Goal: Transaction & Acquisition: Purchase product/service

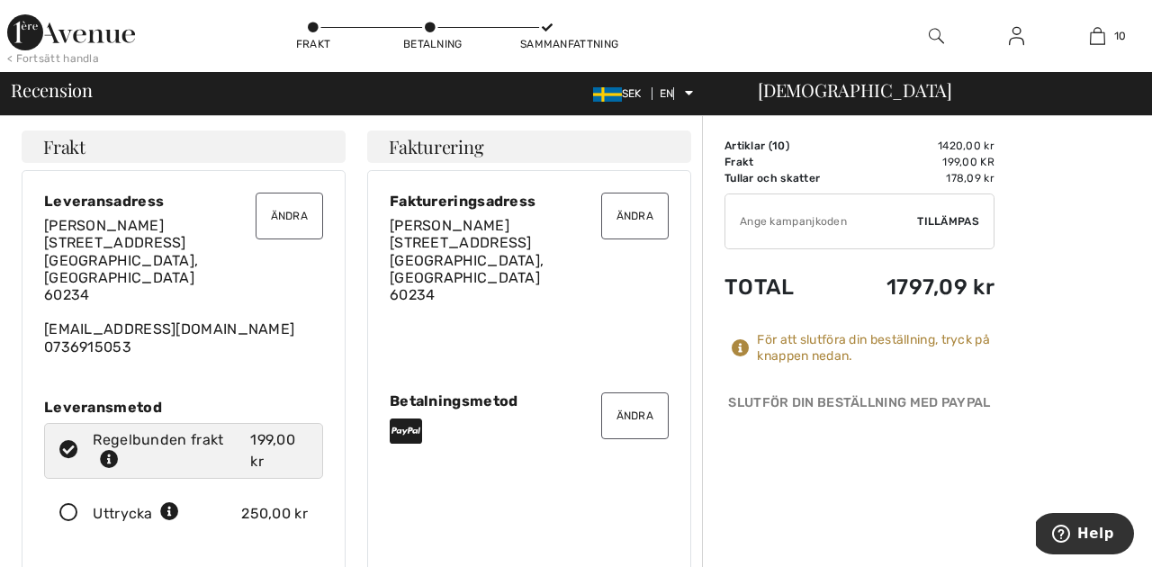
click at [644, 216] on font "Ändra" at bounding box center [635, 216] width 38 height 13
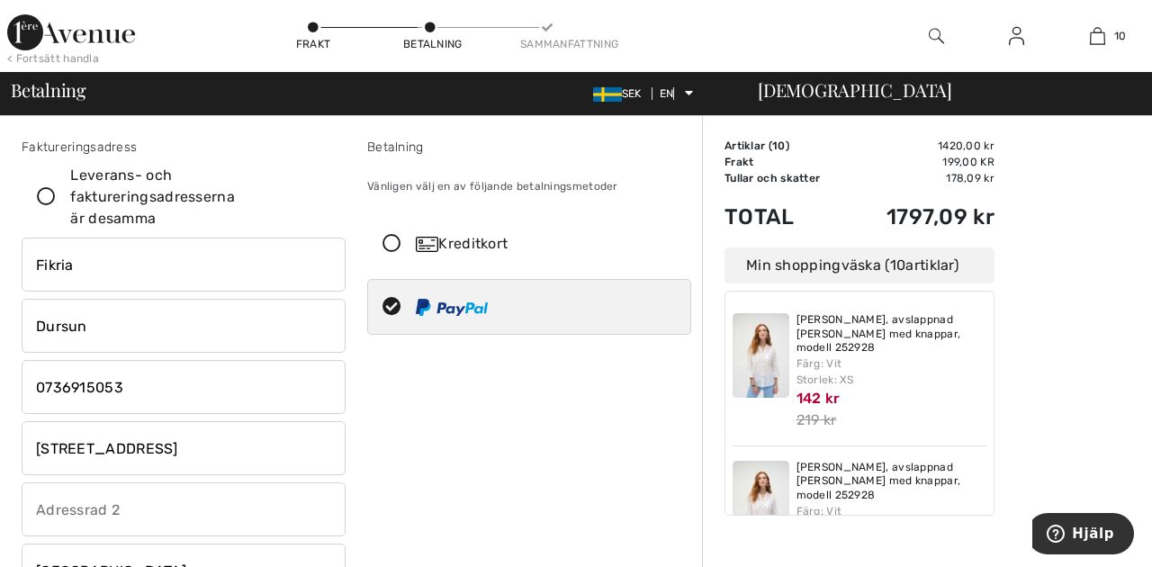
click at [76, 264] on input "Fikria" at bounding box center [184, 265] width 324 height 54
click at [490, 436] on div "Betalning Vänligen välj en av följande betalningsmetoder Kreditkort 1 2 3 4 5 6…" at bounding box center [529, 463] width 346 height 651
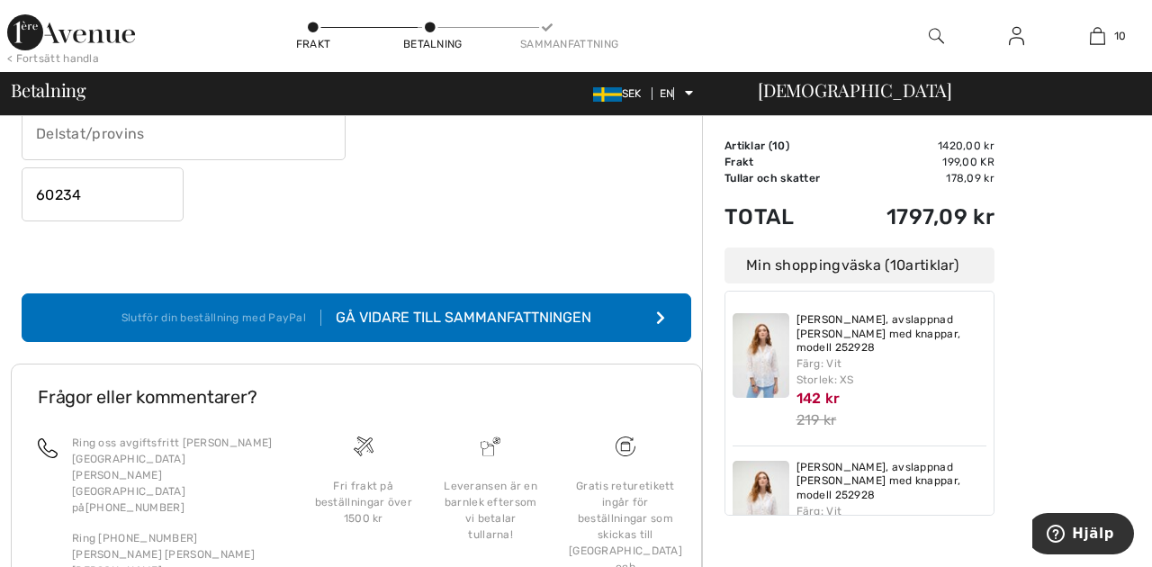
scroll to position [566, 0]
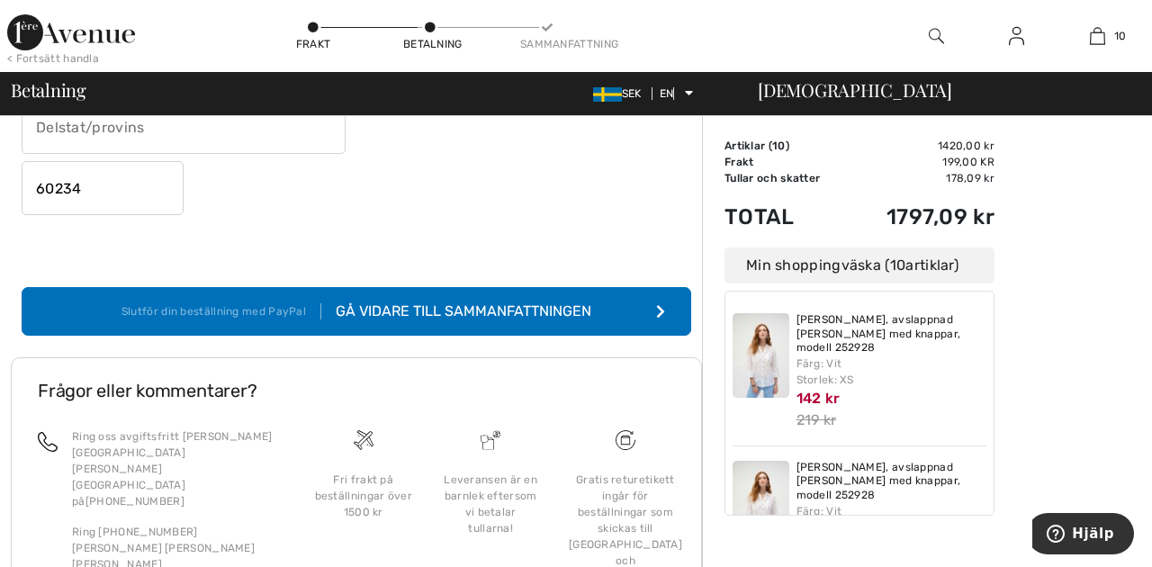
click at [511, 312] on font "Gå vidare till sammanfattningen" at bounding box center [464, 310] width 256 height 17
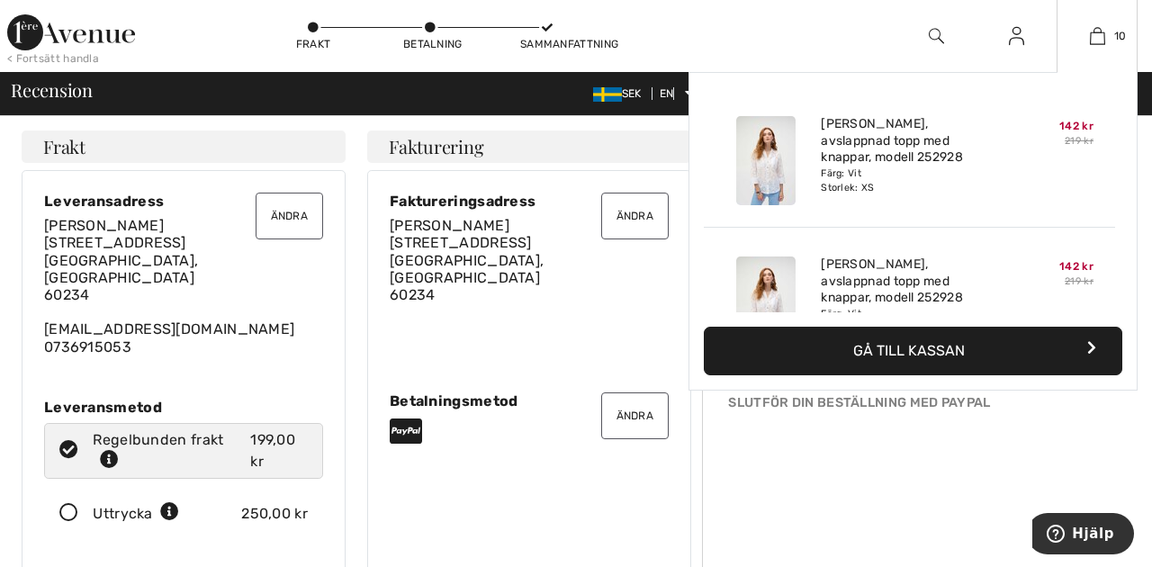
click at [850, 172] on font "Färg: Vit" at bounding box center [841, 173] width 40 height 12
click at [764, 160] on img at bounding box center [765, 160] width 59 height 89
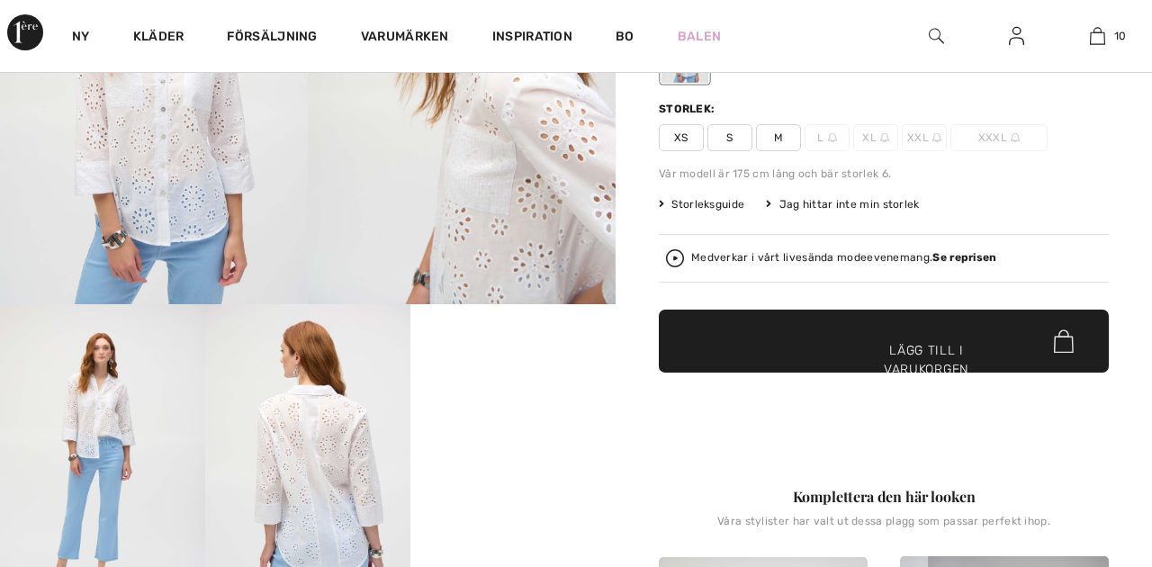
scroll to position [265, 0]
checkbox input "true"
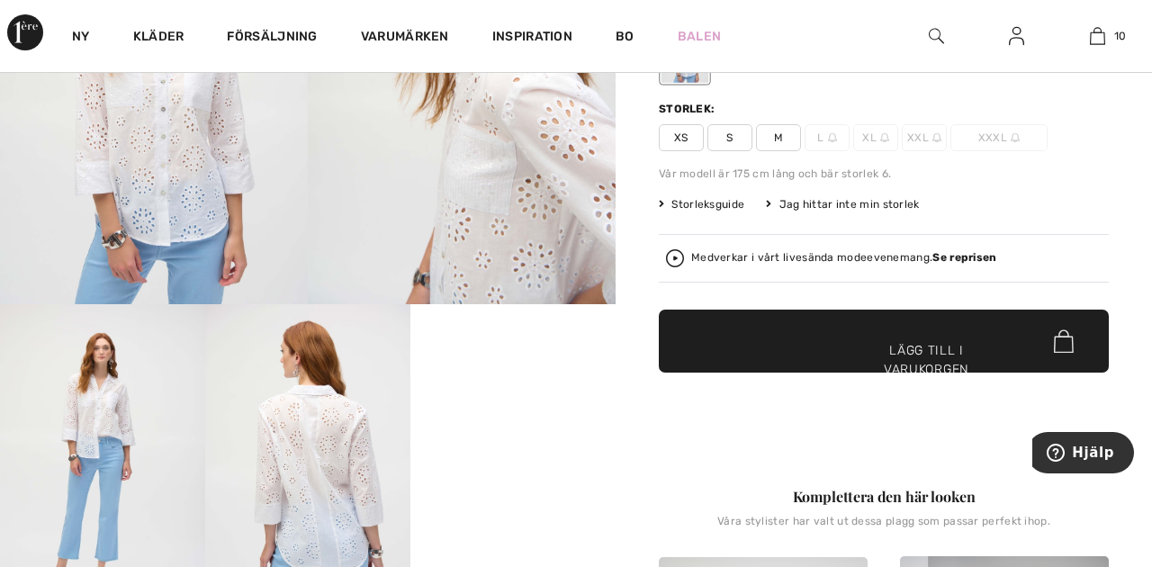
scroll to position [0, 0]
click at [939, 346] on font "Lägg till i varukorgen" at bounding box center [926, 360] width 85 height 38
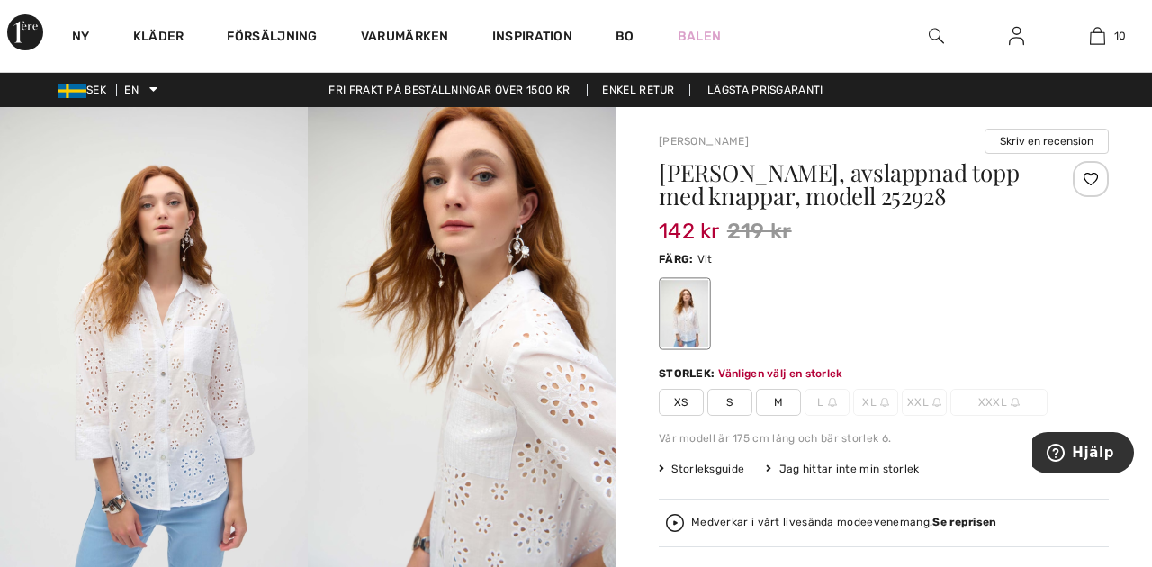
click at [681, 407] on font "XS" at bounding box center [681, 402] width 14 height 13
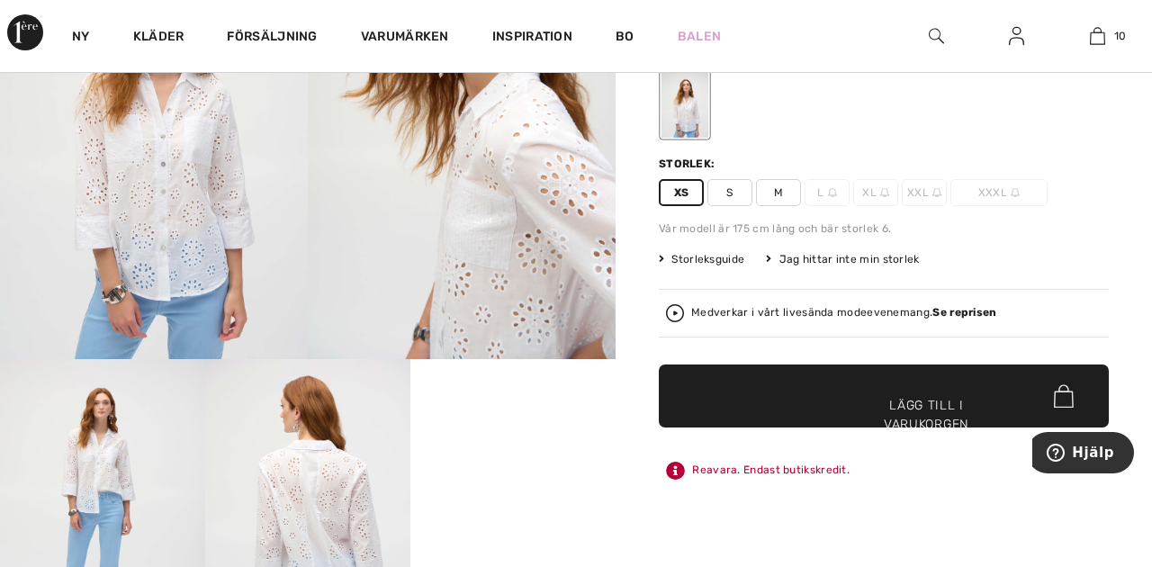
click at [912, 383] on span "✔ Tillagd i varukorgen Lägg till i varukorgen" at bounding box center [884, 395] width 450 height 63
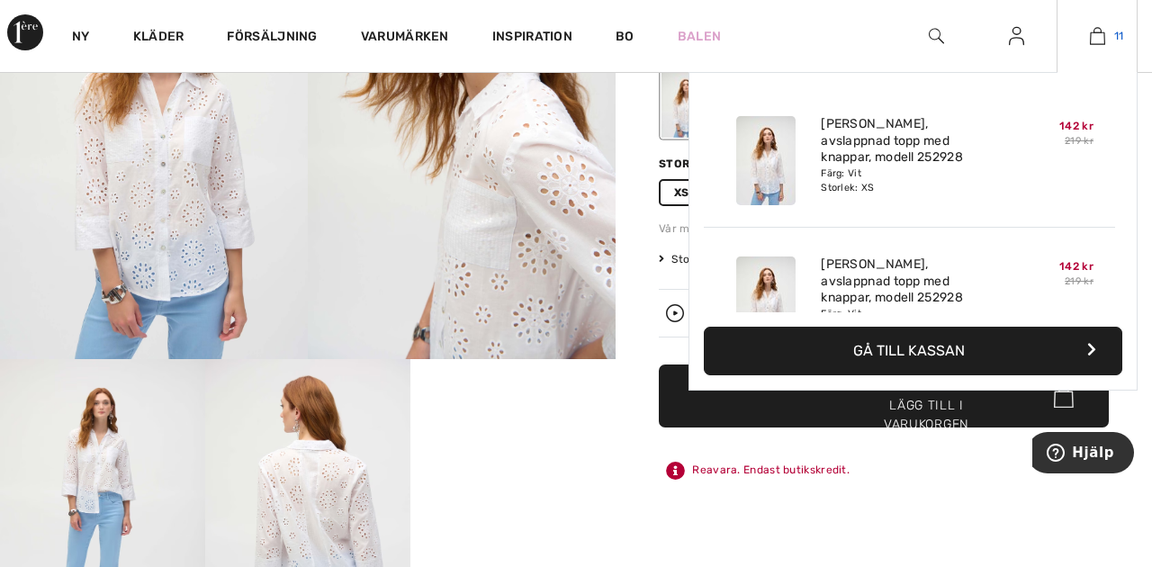
click at [1095, 35] on img at bounding box center [1097, 36] width 15 height 22
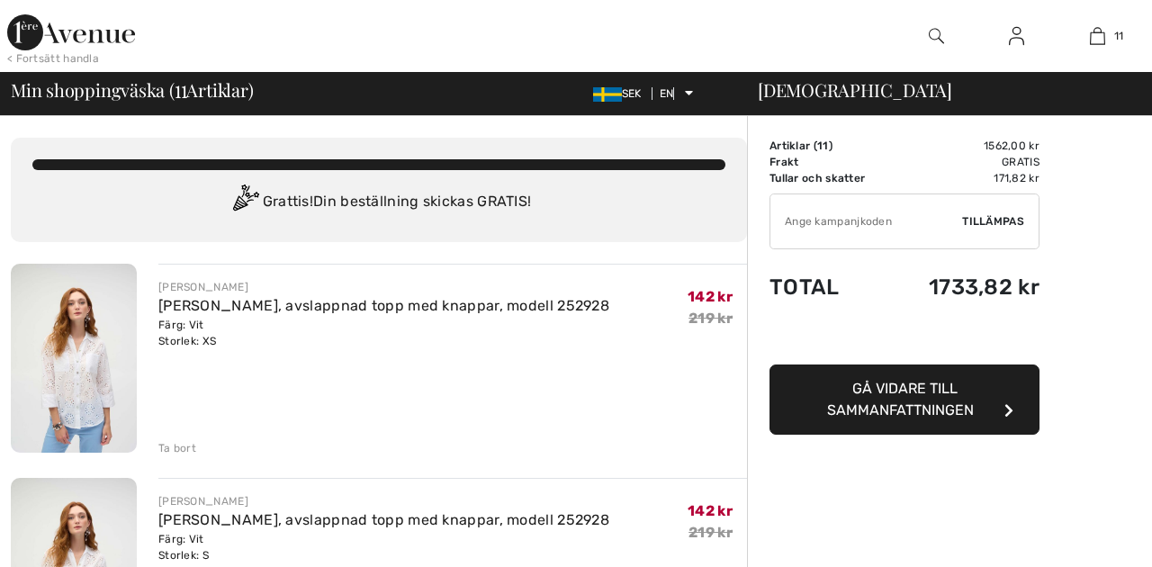
checkbox input "true"
click at [911, 409] on font "Gå vidare till sammanfattningen" at bounding box center [900, 399] width 147 height 39
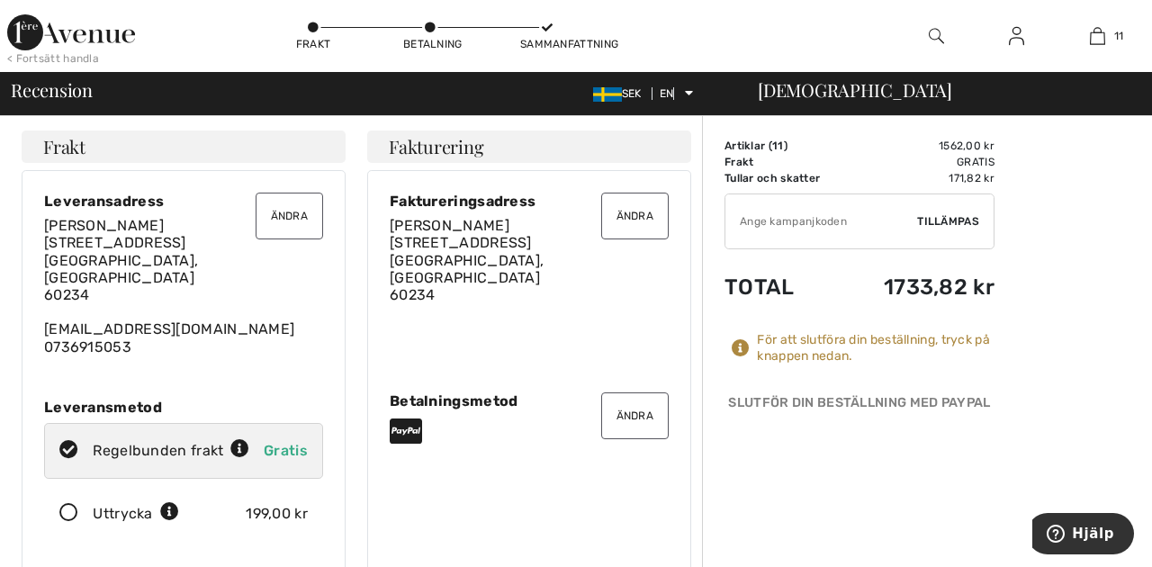
scroll to position [3, 0]
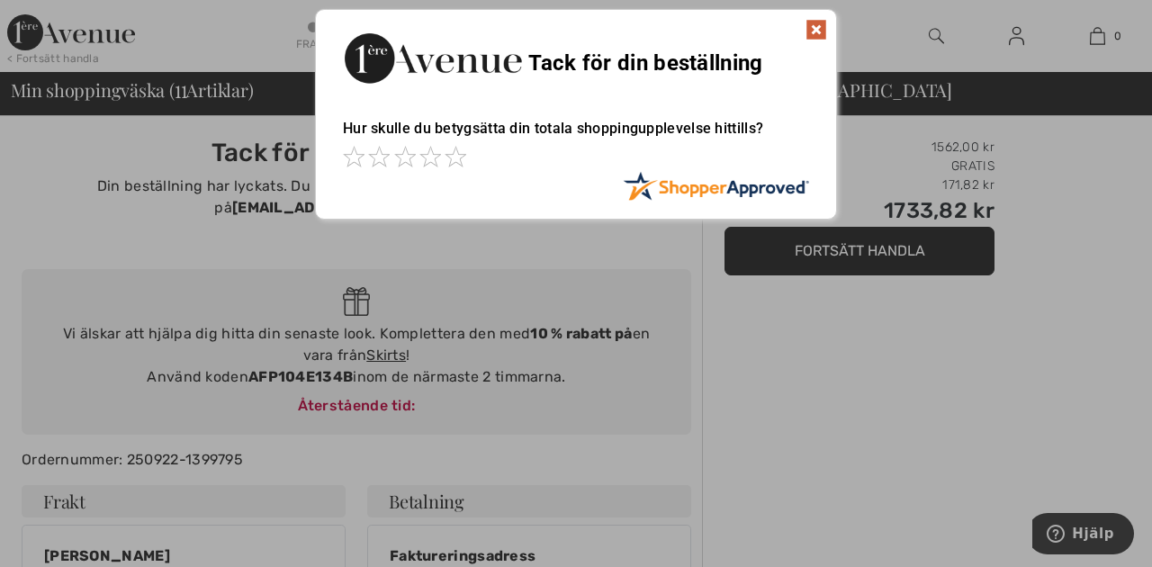
click at [819, 32] on img at bounding box center [816, 30] width 22 height 22
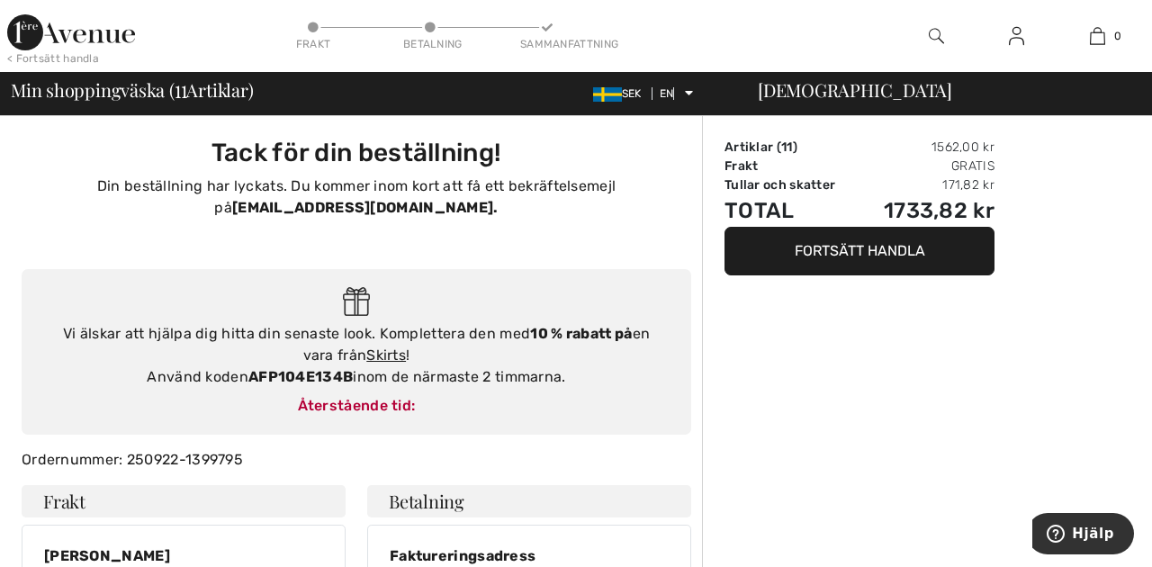
click at [34, 25] on img at bounding box center [71, 32] width 128 height 36
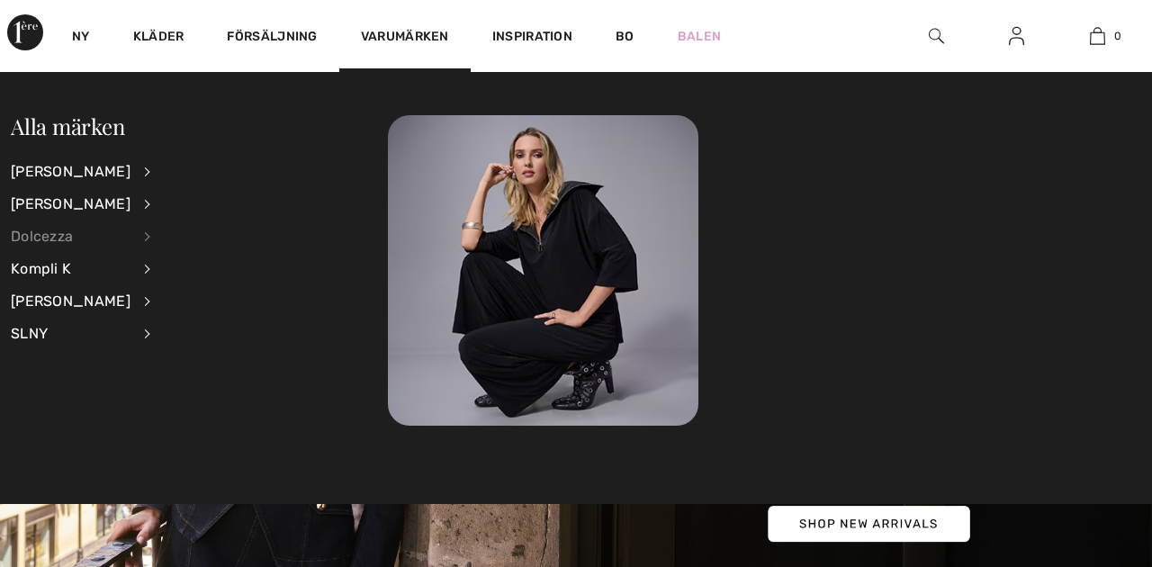
checkbox input "true"
click at [49, 175] on font "[PERSON_NAME]" at bounding box center [71, 171] width 120 height 17
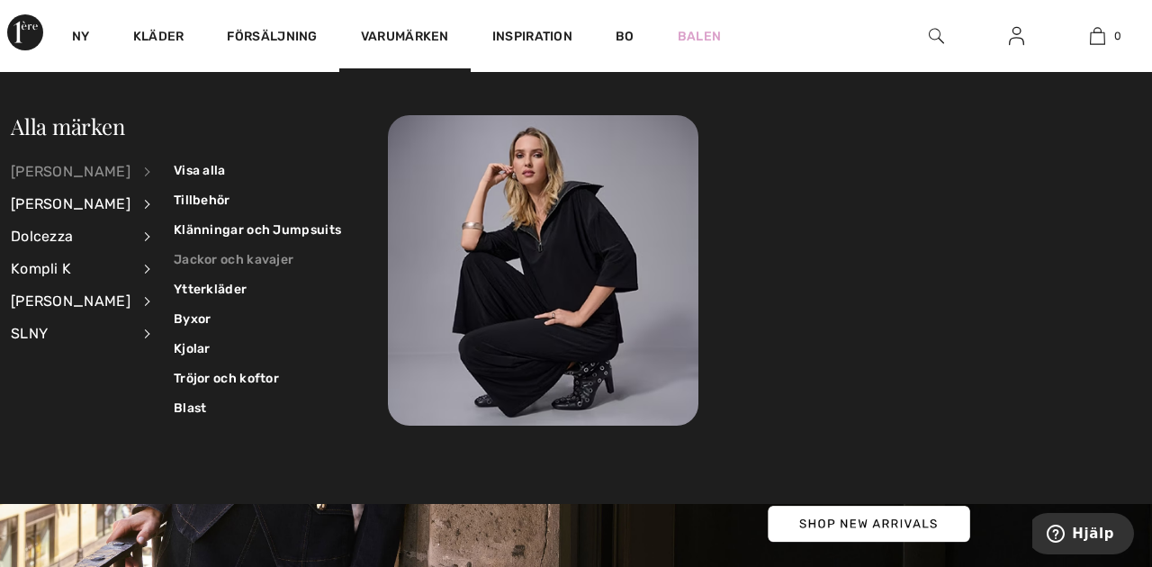
click at [185, 259] on font "Jackor och kavajer" at bounding box center [234, 259] width 120 height 15
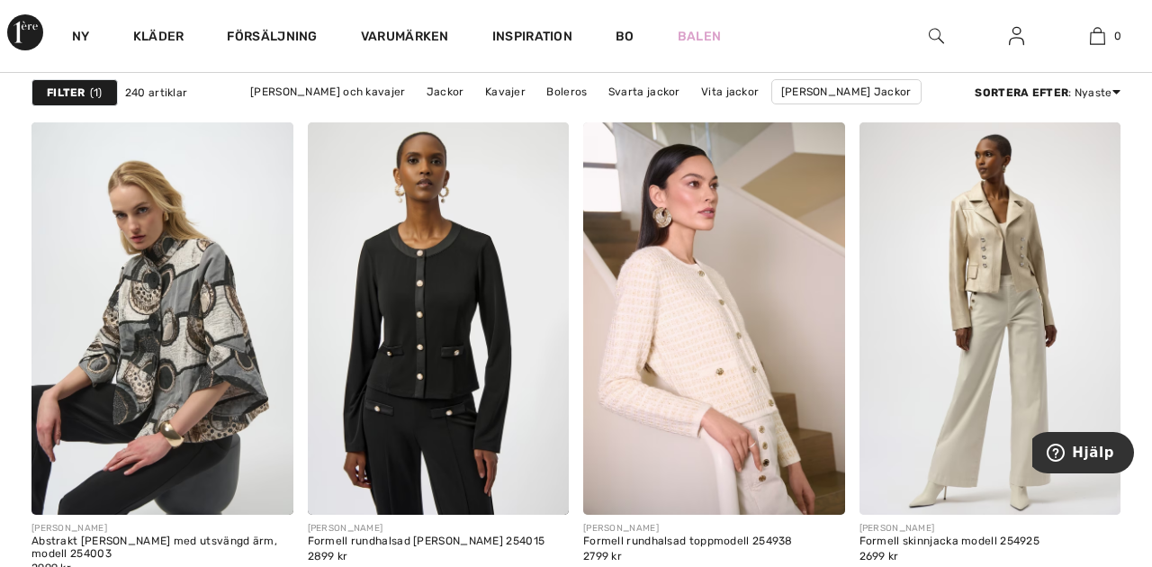
scroll to position [5497, 0]
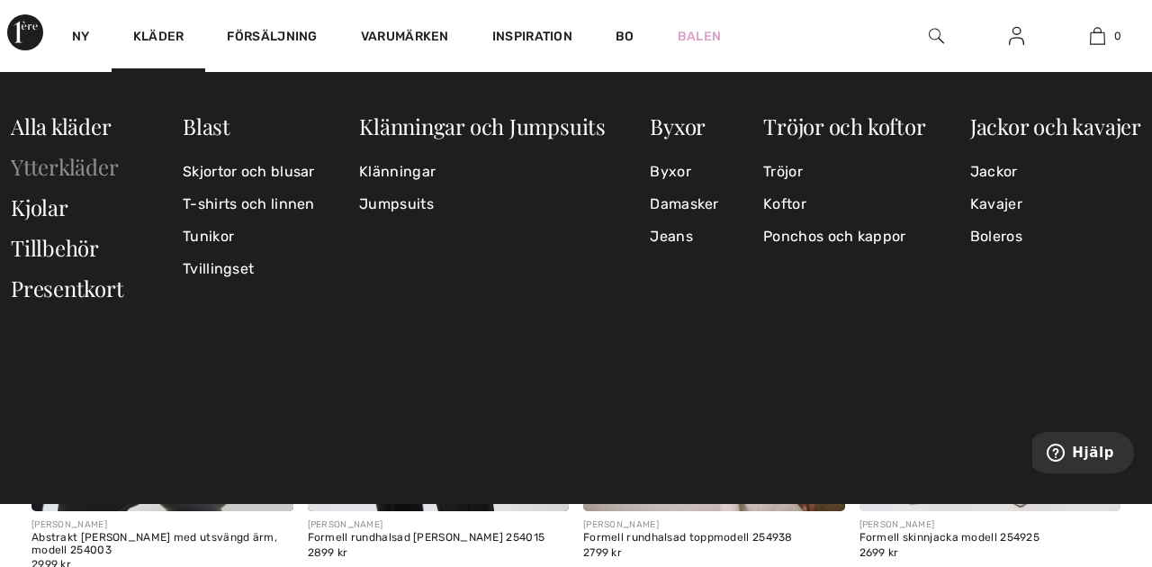
click at [77, 164] on font "Ytterkläder" at bounding box center [65, 166] width 108 height 29
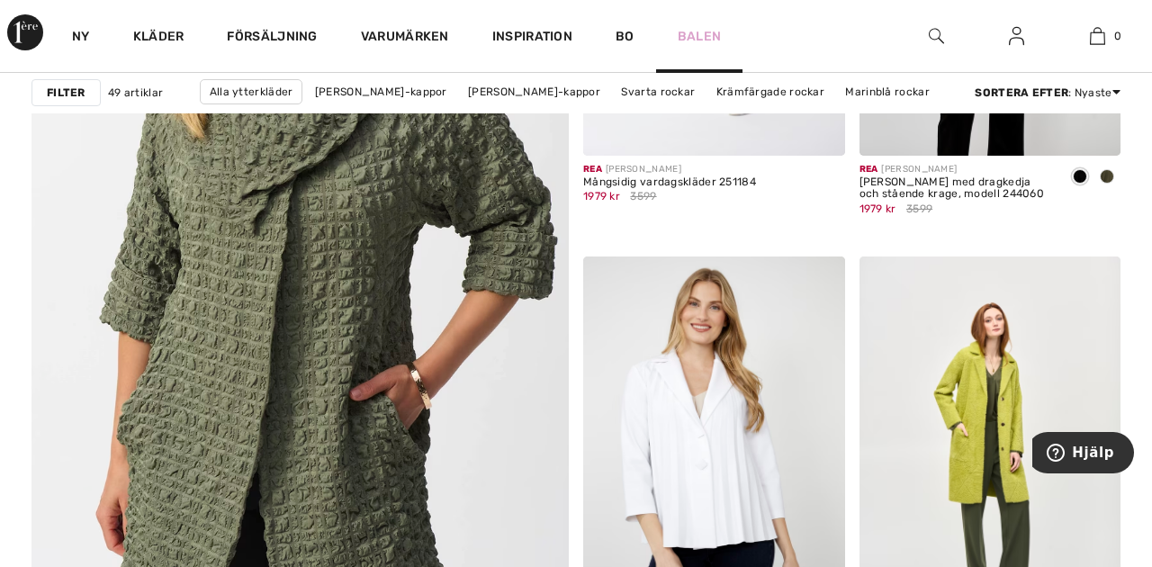
scroll to position [4251, 0]
